Goal: Use online tool/utility: Utilize a website feature to perform a specific function

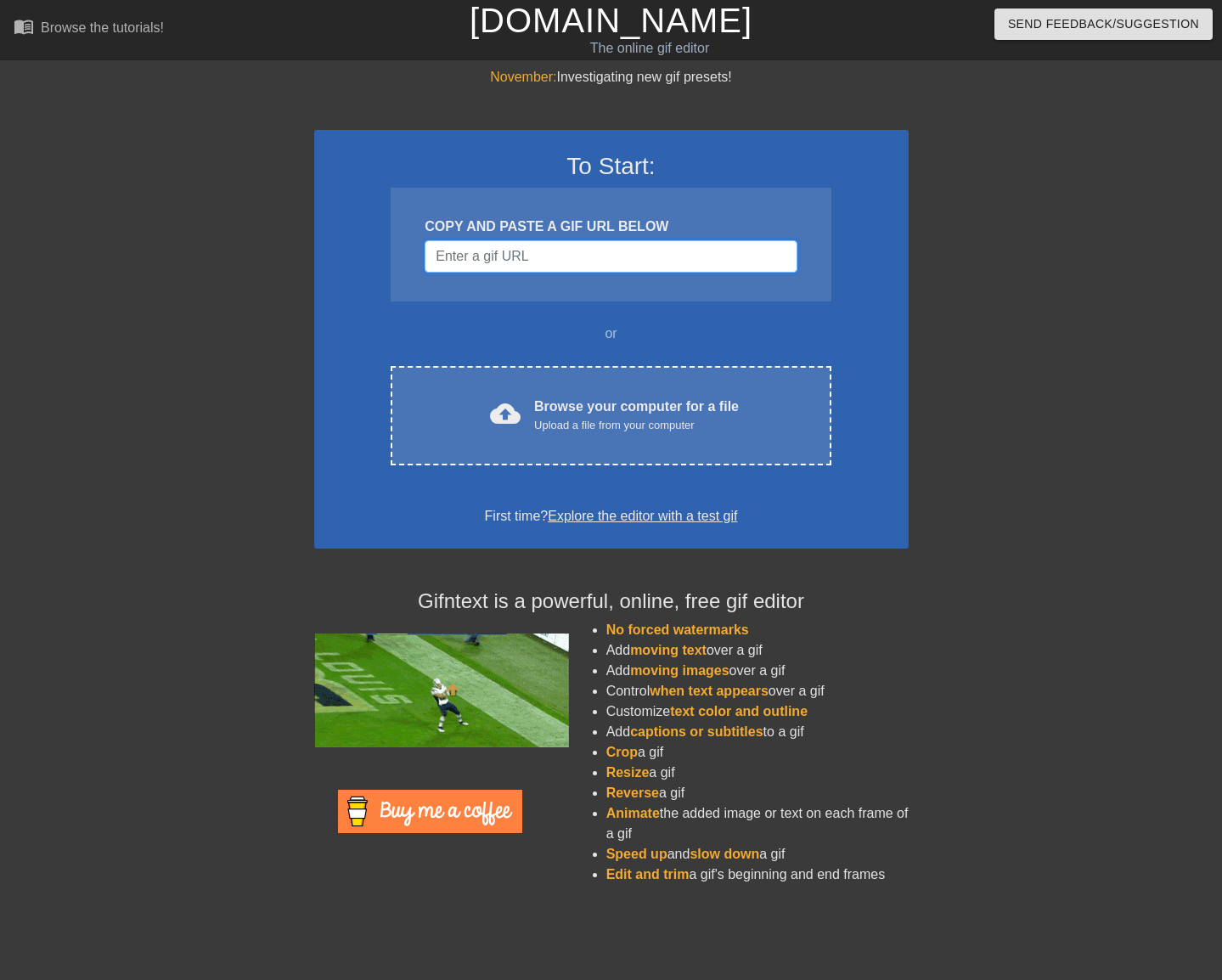
click at [466, 271] on input "Username" at bounding box center [610, 256] width 372 height 32
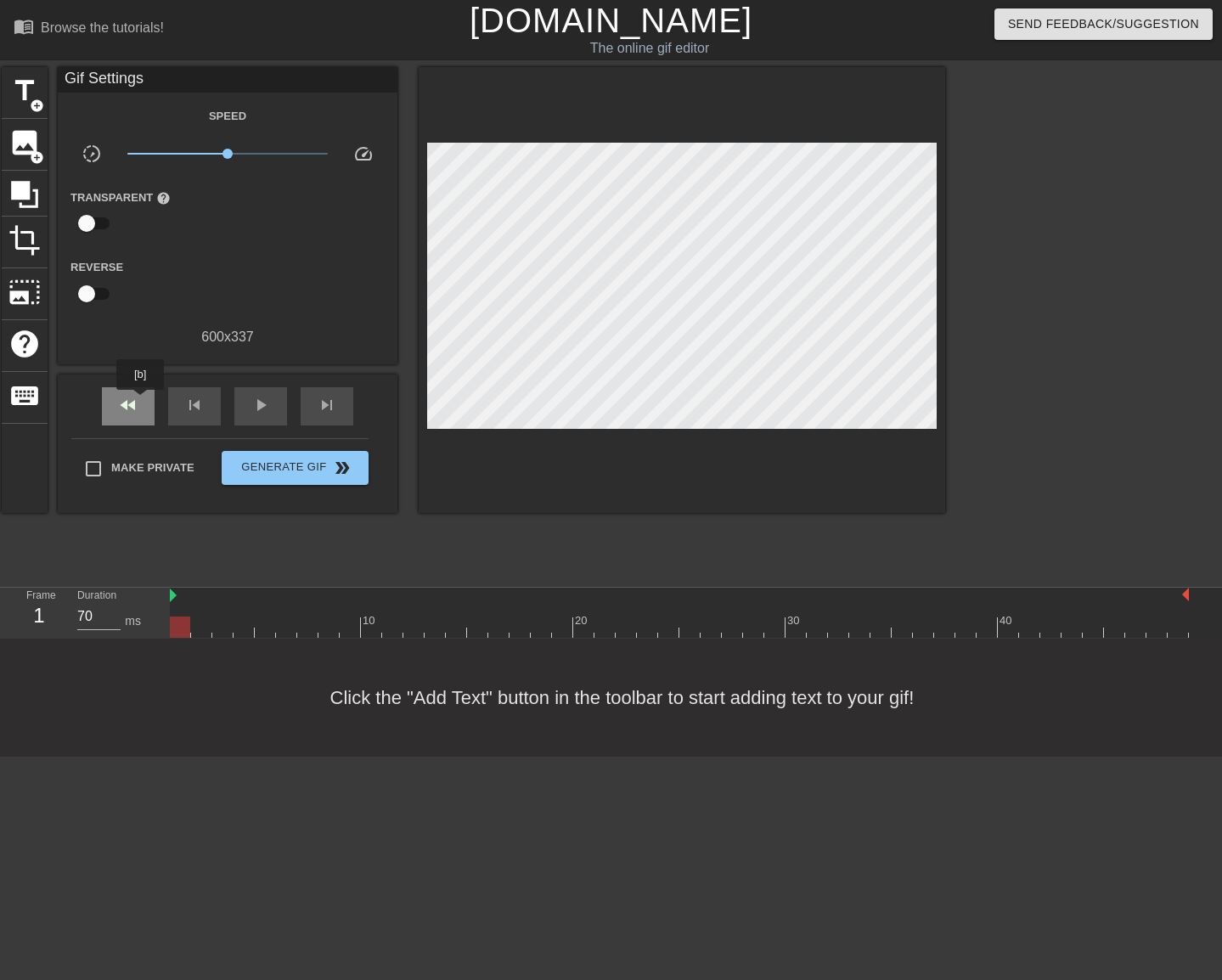
click at [139, 402] on div "fast_rewind" at bounding box center [128, 406] width 53 height 38
click at [31, 142] on span "image" at bounding box center [25, 142] width 32 height 32
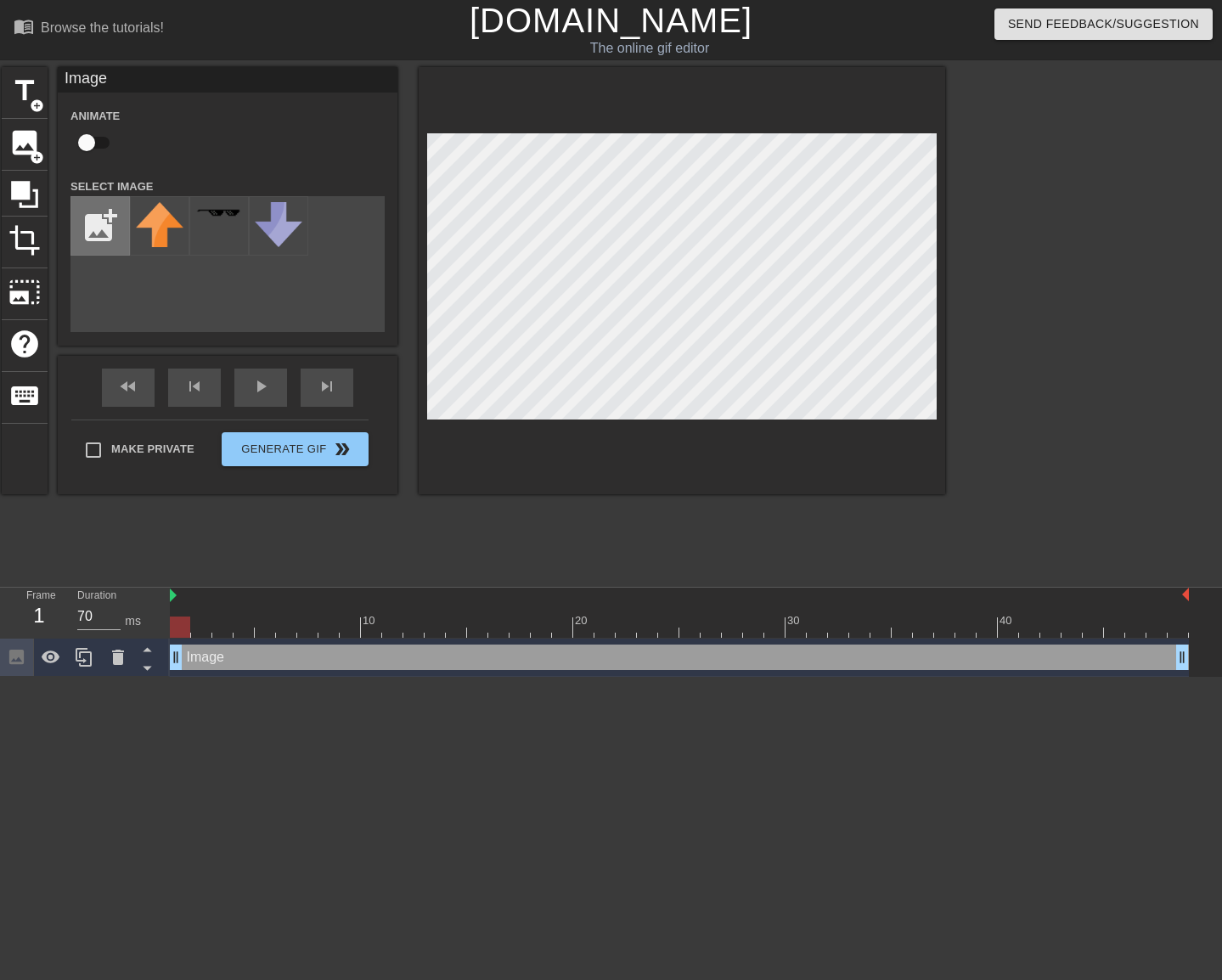
click at [91, 226] on input "file" at bounding box center [100, 226] width 58 height 58
type input "C:\fakepath\birdo no wordso.png"
click at [163, 230] on img at bounding box center [160, 225] width 47 height 46
click at [94, 143] on input "checkbox" at bounding box center [86, 142] width 97 height 32
checkbox input "true"
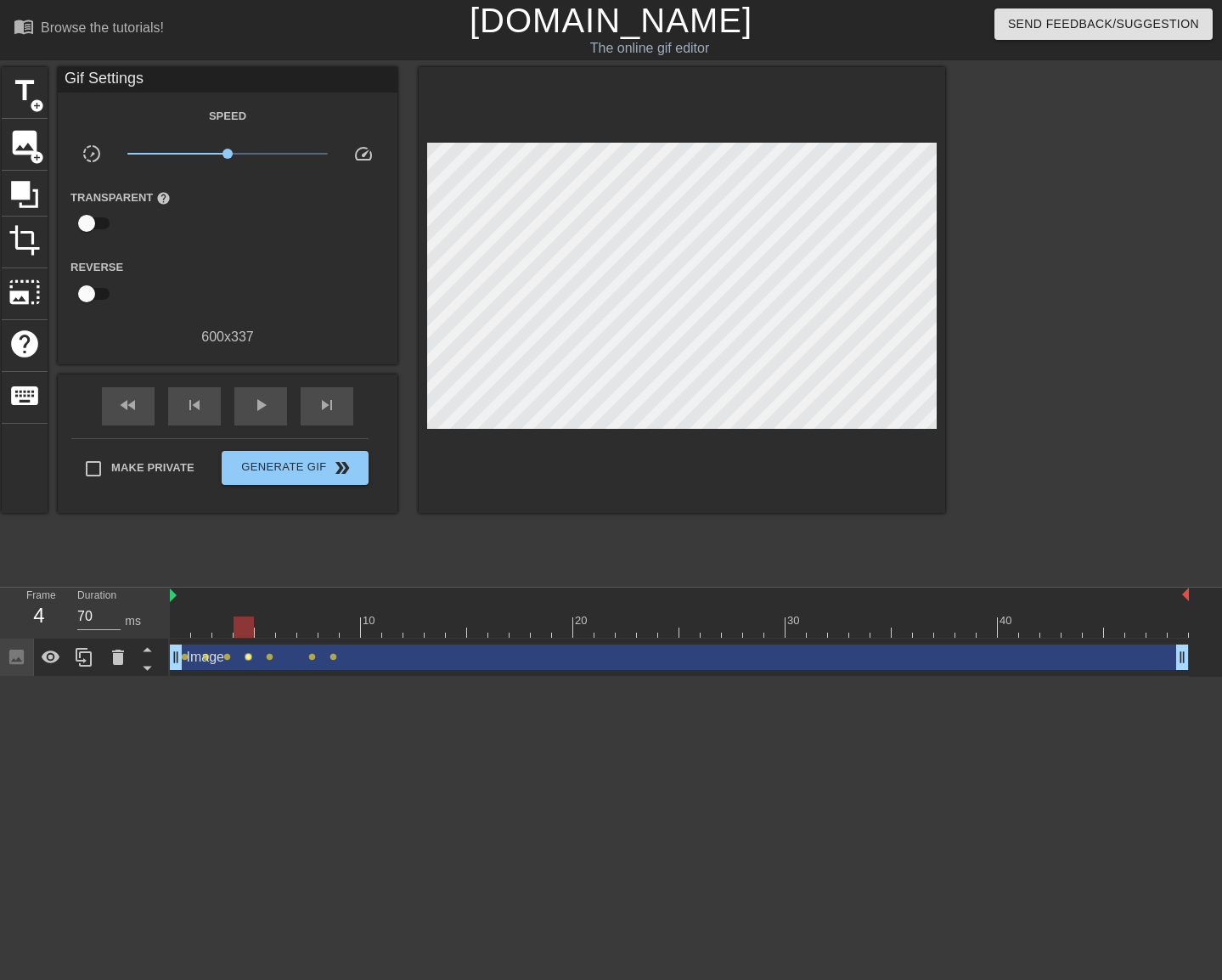
click at [251, 656] on span "lens" at bounding box center [248, 657] width 8 height 8
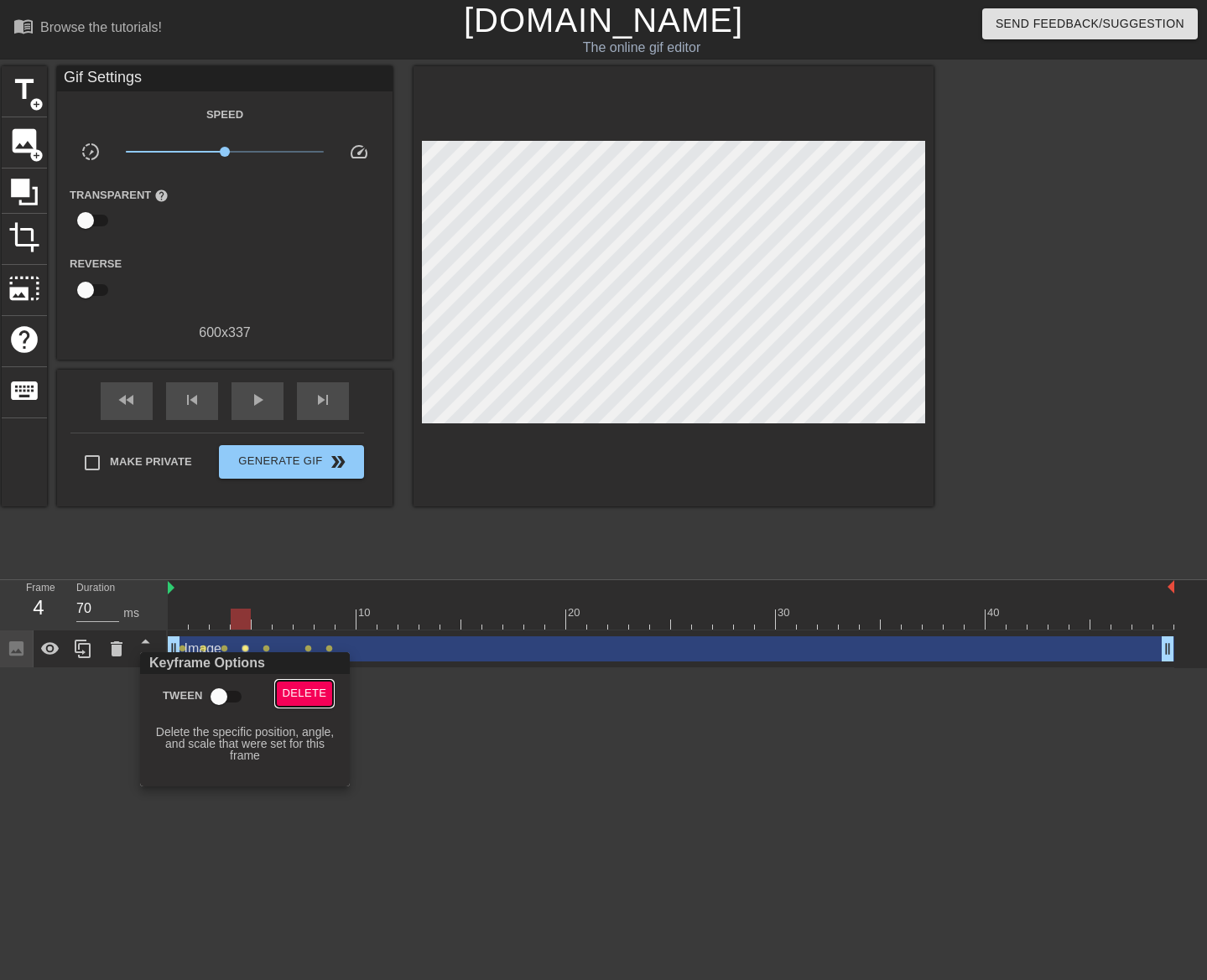
click at [309, 690] on span "Delete" at bounding box center [305, 694] width 45 height 19
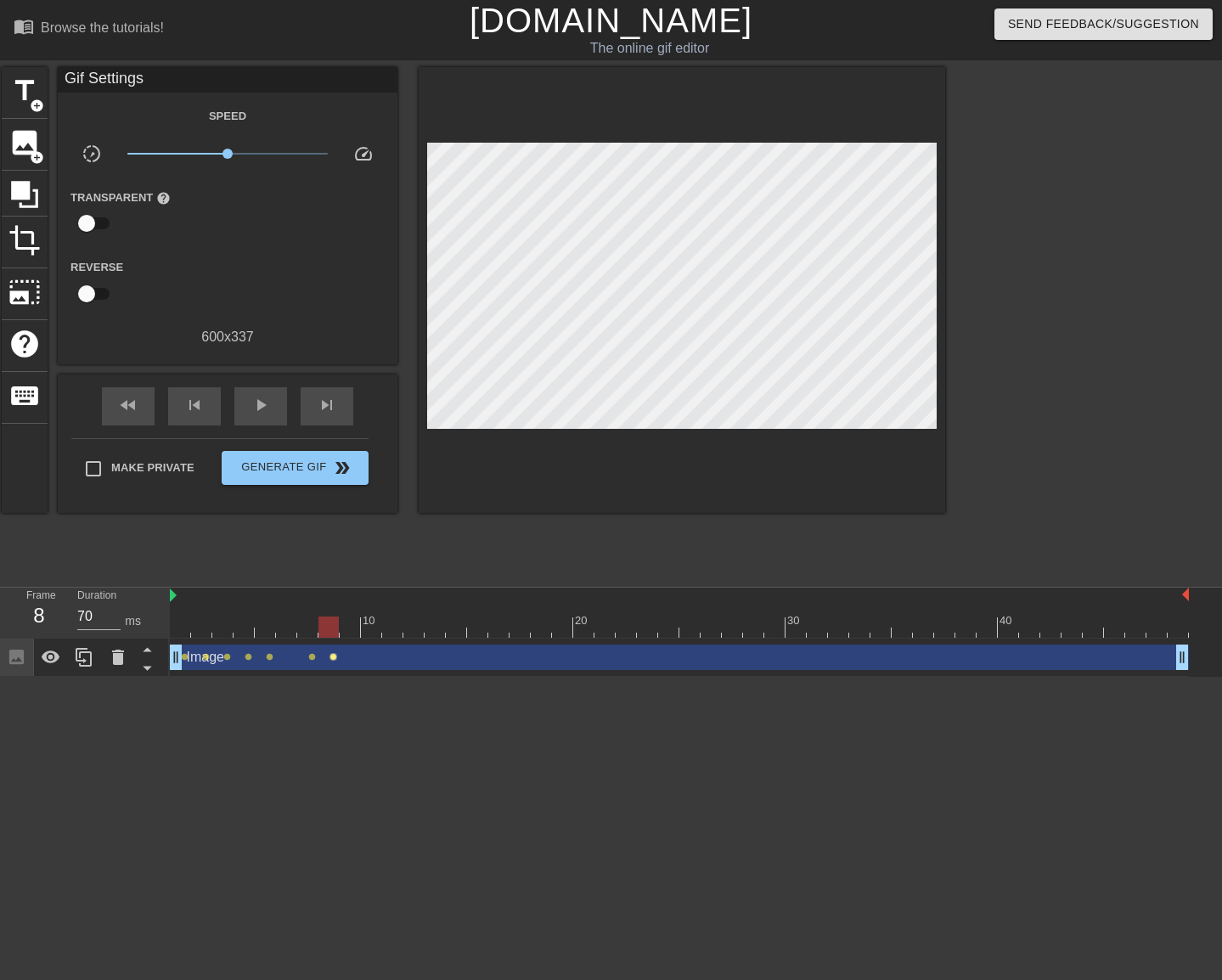
click at [335, 657] on span "lens" at bounding box center [333, 657] width 8 height 8
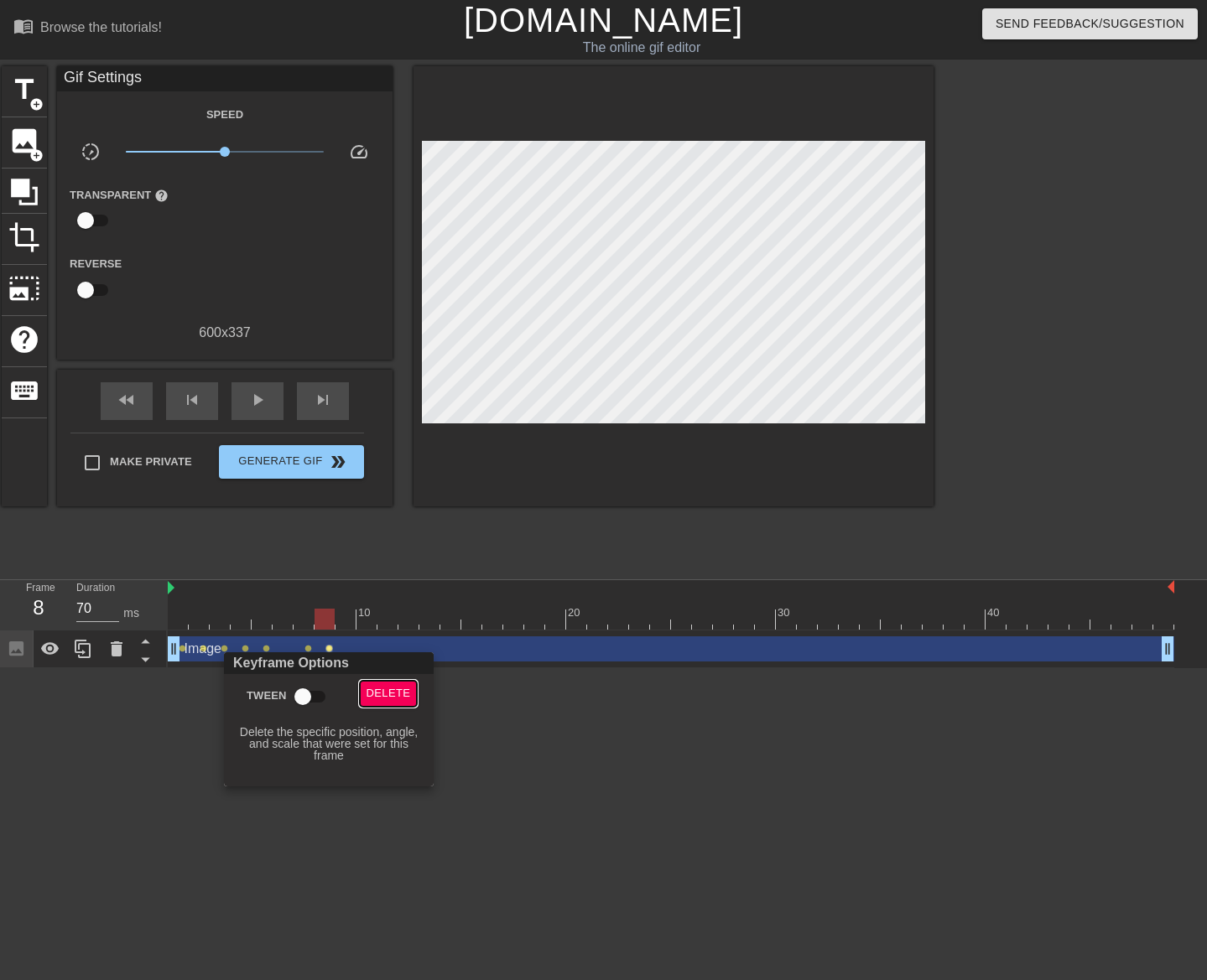
click at [397, 685] on span "Delete" at bounding box center [388, 694] width 45 height 19
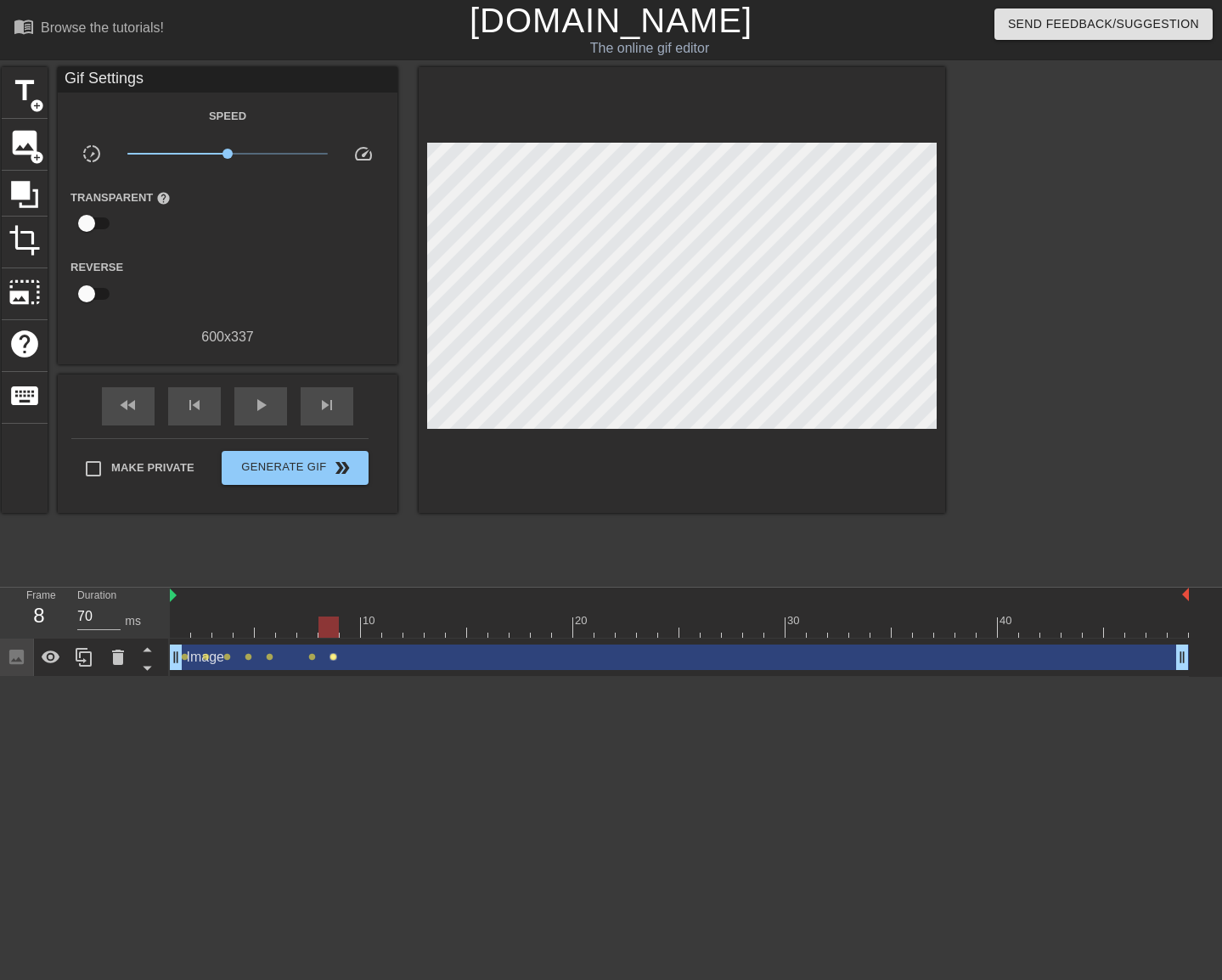
click at [334, 659] on span "lens" at bounding box center [333, 657] width 8 height 8
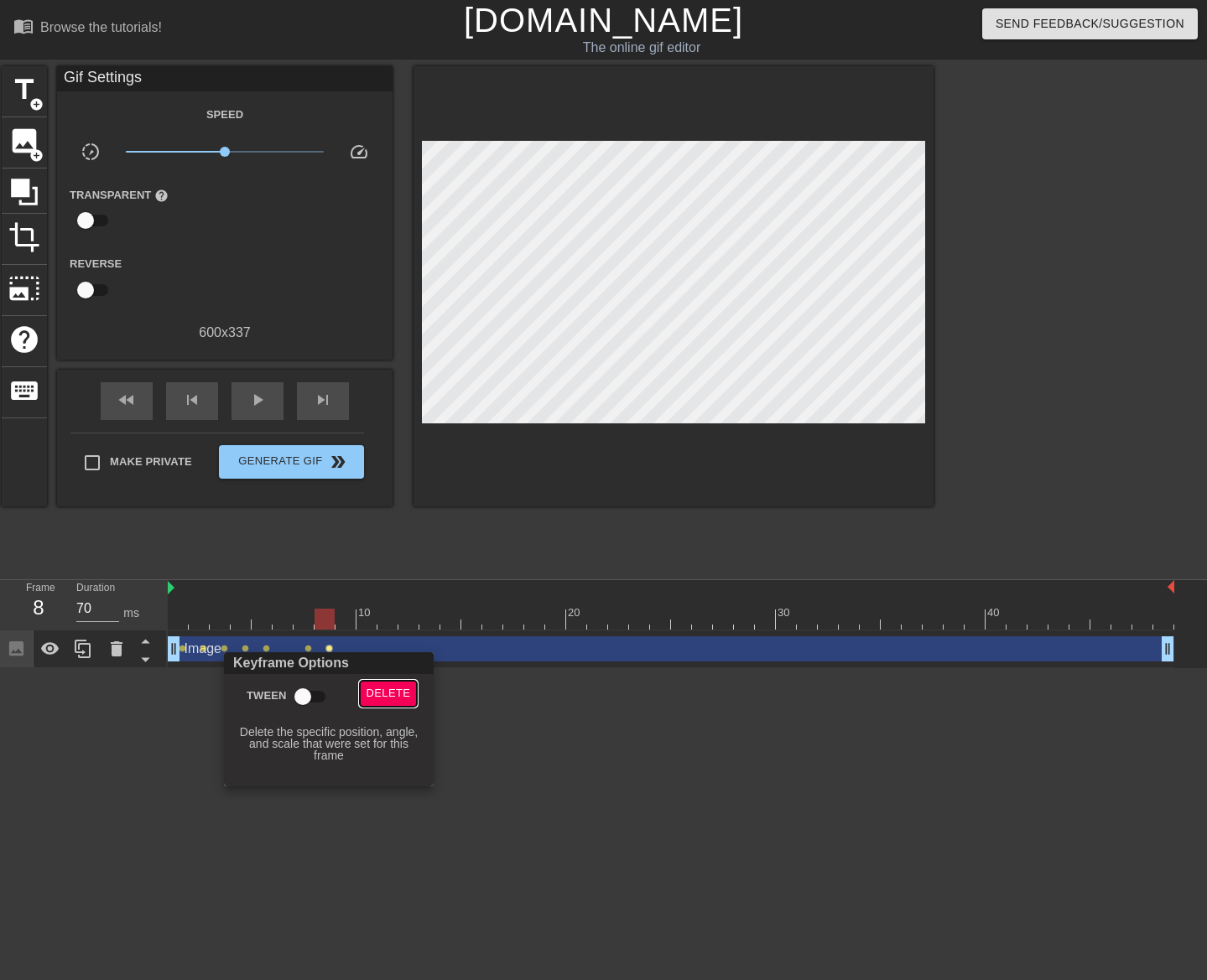
click at [380, 689] on span "Delete" at bounding box center [388, 694] width 45 height 19
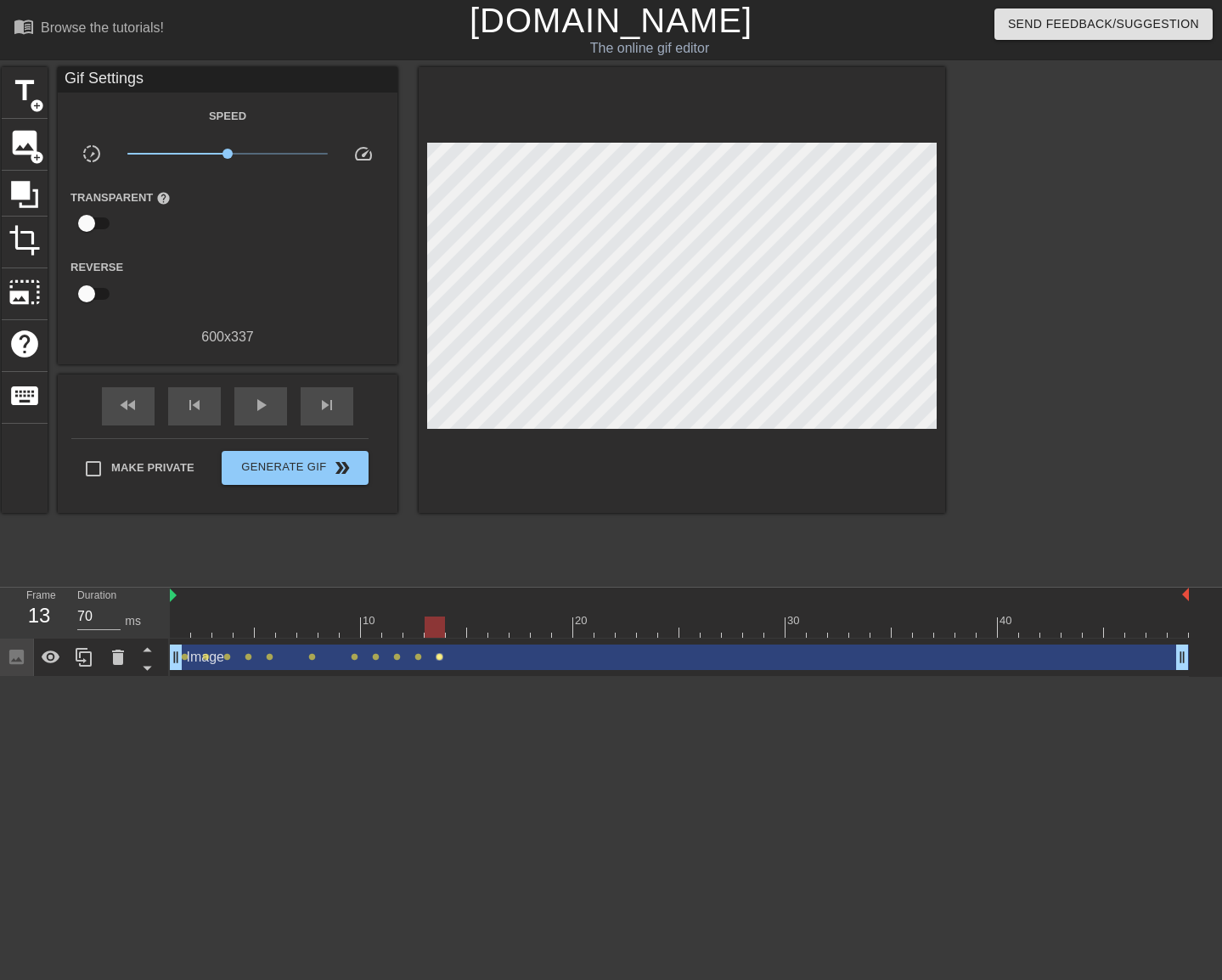
click at [440, 658] on span "lens" at bounding box center [439, 657] width 8 height 8
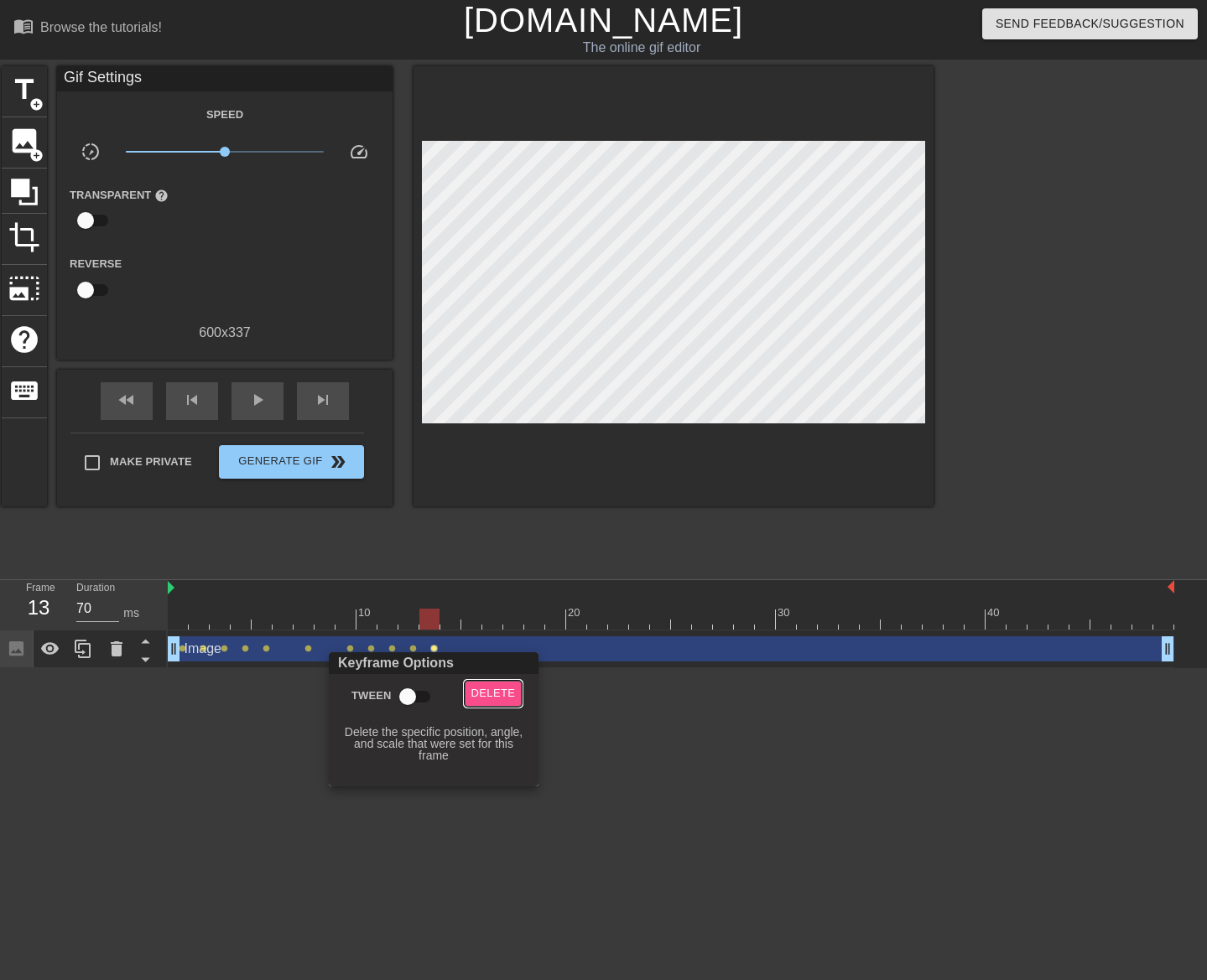
click at [504, 685] on span "Delete" at bounding box center [494, 694] width 45 height 19
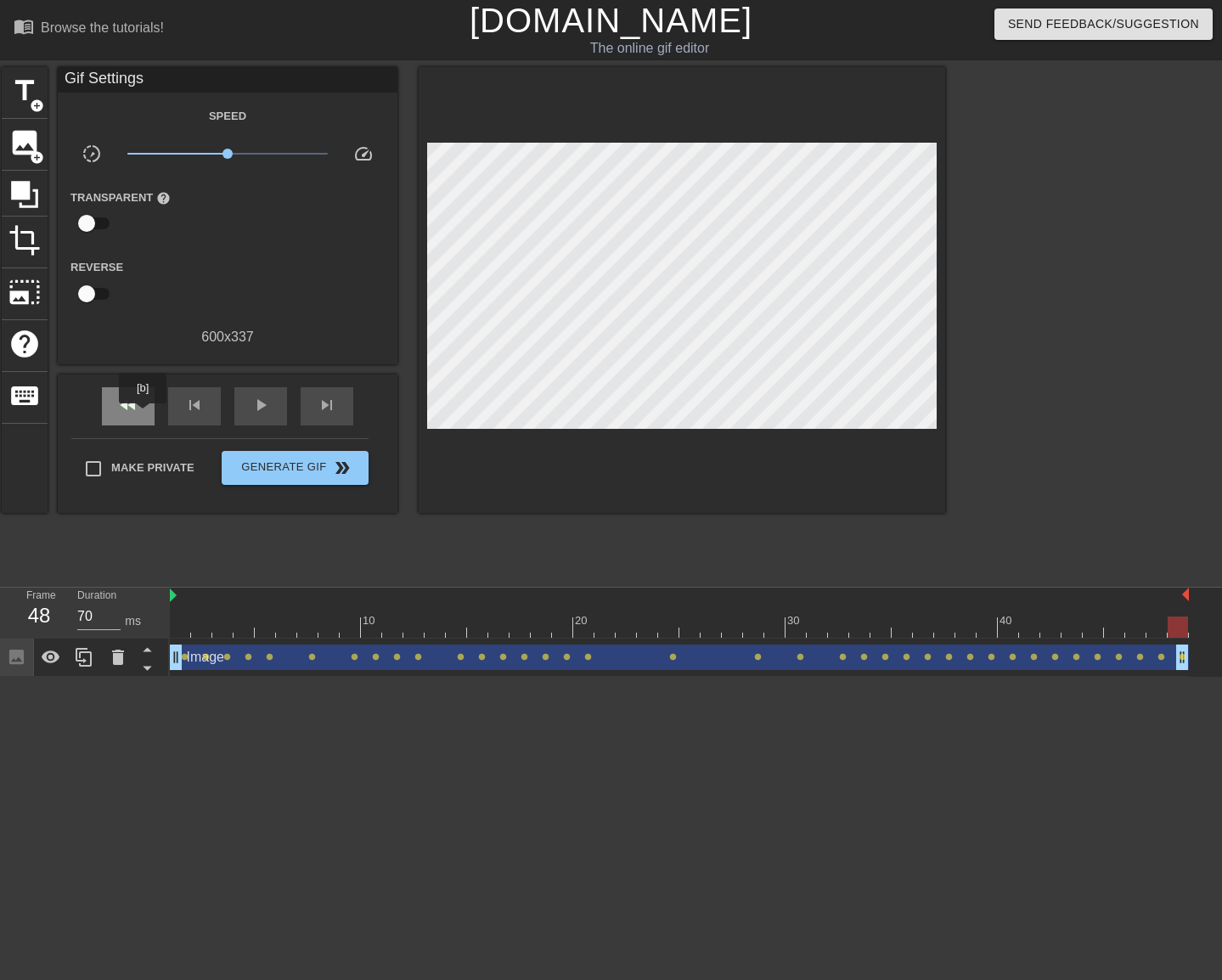
click at [143, 415] on div "fast_rewind" at bounding box center [128, 406] width 53 height 38
click at [251, 404] on span "play_arrow" at bounding box center [260, 405] width 21 height 21
click at [270, 471] on span "Generate Gif double_arrow" at bounding box center [295, 468] width 133 height 21
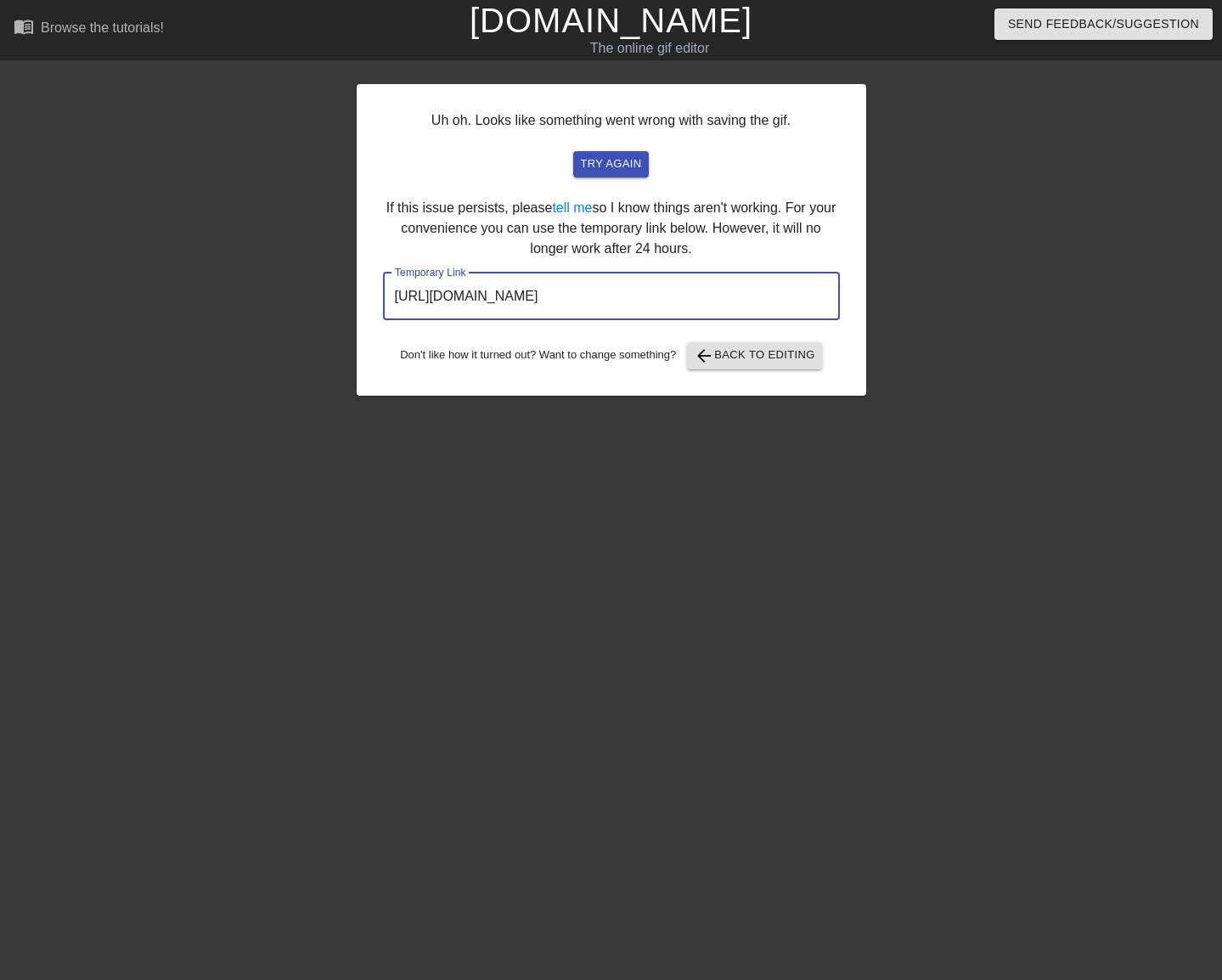
click at [472, 286] on input "[URL][DOMAIN_NAME]" at bounding box center [612, 296] width 457 height 47
click at [472, 287] on input "[URL][DOMAIN_NAME]" at bounding box center [612, 296] width 457 height 47
